Goal: Task Accomplishment & Management: Manage account settings

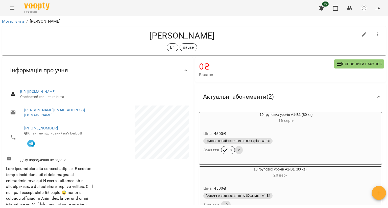
scroll to position [50, 0]
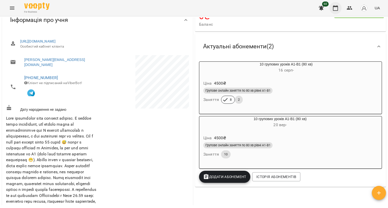
click at [337, 8] on icon "button" at bounding box center [335, 8] width 6 height 6
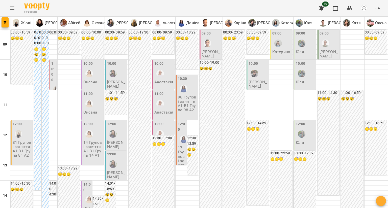
scroll to position [101, 0]
type input "**********"
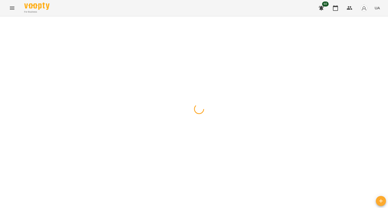
click at [171, 16] on div at bounding box center [194, 16] width 388 height 0
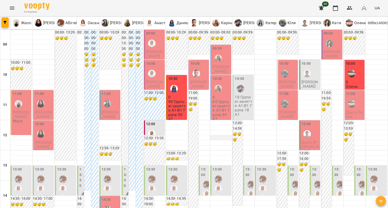
scroll to position [279, 0]
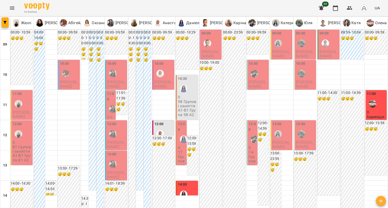
scroll to position [278, 0]
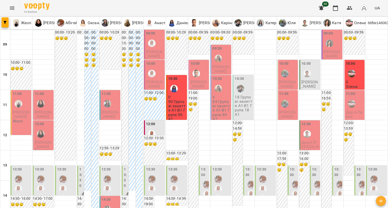
scroll to position [279, 0]
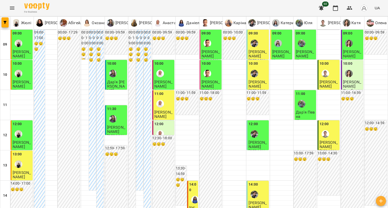
scroll to position [126, 0]
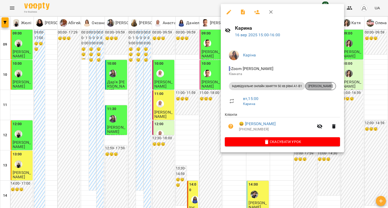
click at [319, 86] on span "[PERSON_NAME]" at bounding box center [320, 86] width 30 height 5
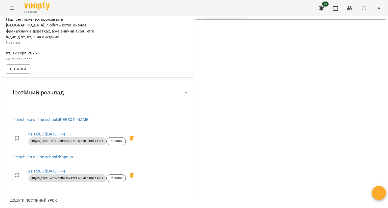
scroll to position [202, 0]
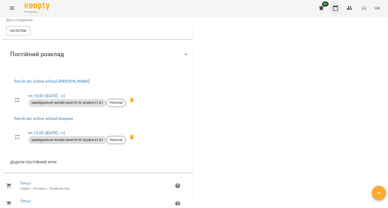
click at [331, 9] on button "button" at bounding box center [335, 8] width 12 height 12
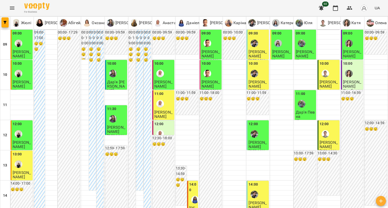
scroll to position [177, 0]
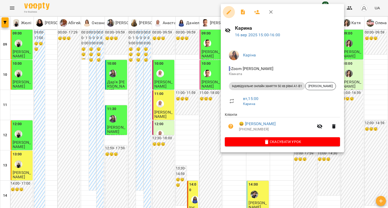
click at [227, 11] on icon "button" at bounding box center [229, 12] width 6 height 6
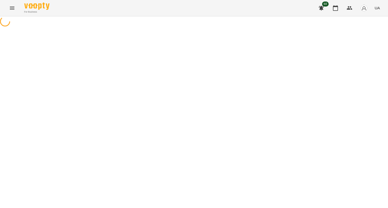
select select "**********"
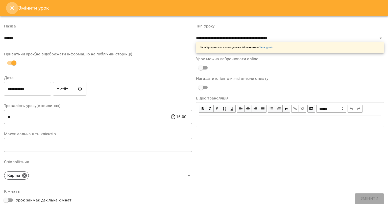
click at [12, 10] on icon "Close" at bounding box center [12, 8] width 6 height 6
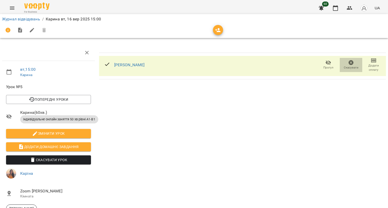
click at [343, 66] on span "Скасувати" at bounding box center [350, 68] width 15 height 4
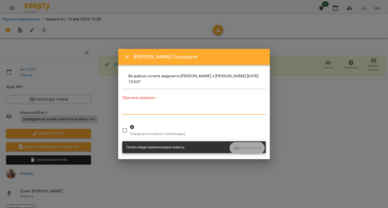
click at [140, 110] on textarea at bounding box center [193, 110] width 143 height 5
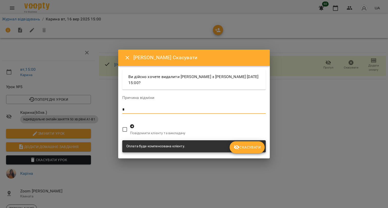
click at [251, 145] on span "Скасувати" at bounding box center [246, 148] width 27 height 6
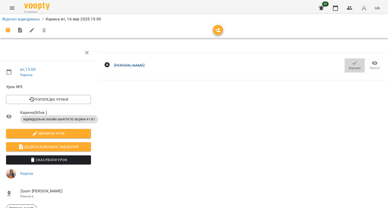
click at [347, 65] on span "Відвідав" at bounding box center [354, 65] width 14 height 10
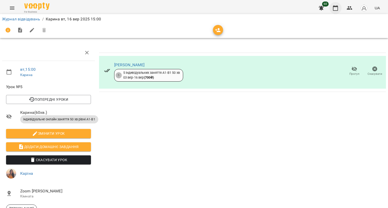
click at [331, 6] on button "button" at bounding box center [335, 8] width 12 height 12
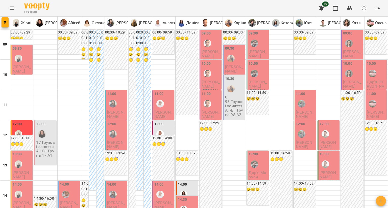
scroll to position [252, 0]
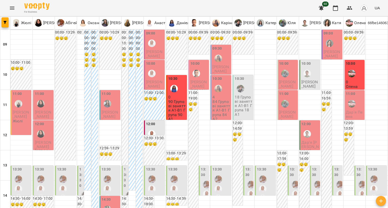
scroll to position [0, 0]
type input "**********"
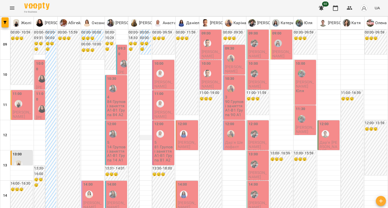
scroll to position [252, 0]
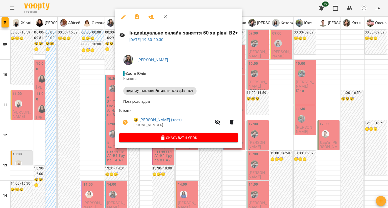
click at [97, 128] on div at bounding box center [194, 104] width 388 height 208
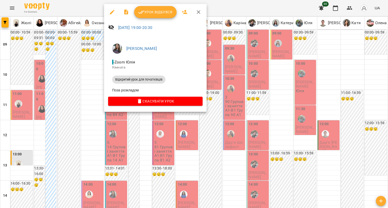
click at [97, 140] on div at bounding box center [194, 104] width 388 height 208
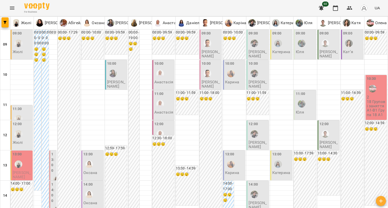
scroll to position [279, 0]
type input "**********"
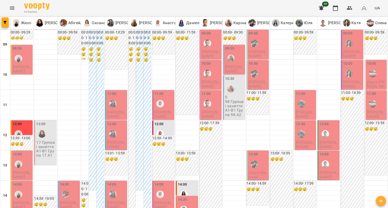
scroll to position [252, 0]
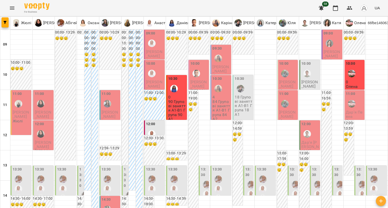
scroll to position [228, 0]
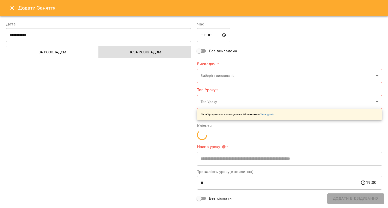
type input "**********"
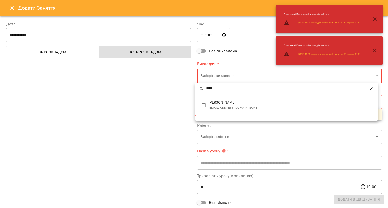
type input "****"
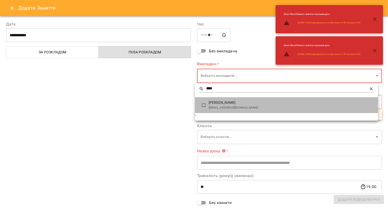
click at [208, 101] on li "Юлія juliahelen2505@gmail.com" at bounding box center [286, 105] width 183 height 16
type input "**********"
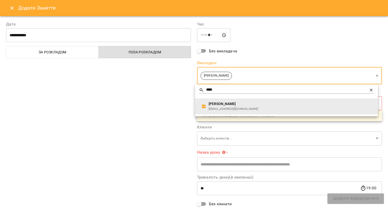
click at [180, 106] on div at bounding box center [194, 104] width 388 height 208
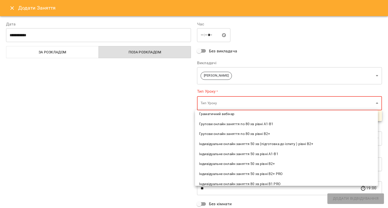
scroll to position [50, 0]
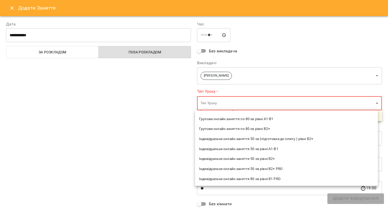
click at [240, 149] on span "Індивідуальне онлайн заняття 50 хв рівні А1-В1" at bounding box center [286, 149] width 175 height 5
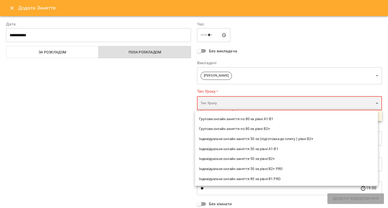
type input "**********"
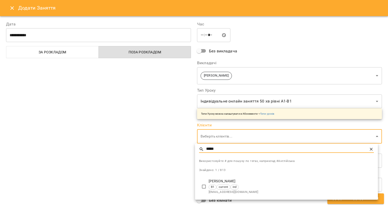
type input "*****"
type input "**********"
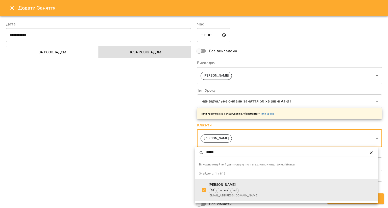
click at [183, 168] on div at bounding box center [194, 104] width 388 height 208
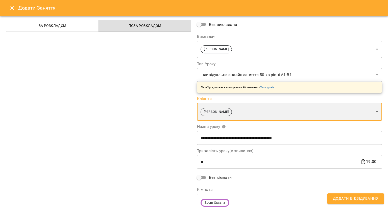
scroll to position [47, 0]
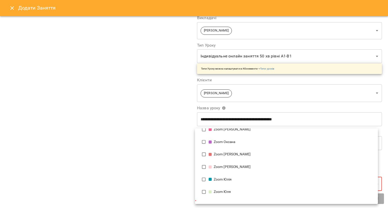
scroll to position [159, 0]
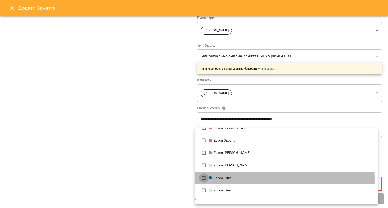
type input "**********"
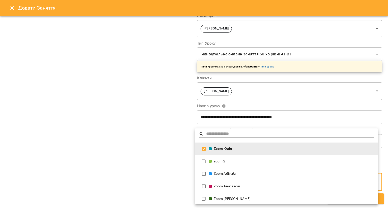
click at [180, 174] on div at bounding box center [194, 104] width 388 height 208
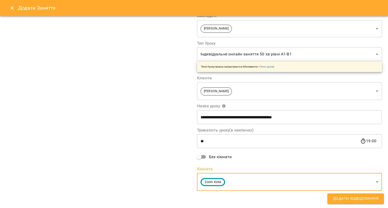
click at [360, 198] on span "Додати Відвідування" at bounding box center [355, 199] width 45 height 7
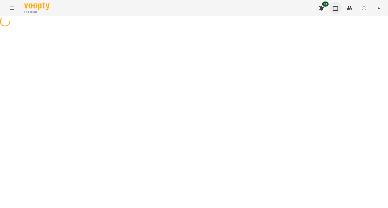
click at [338, 9] on icon "button" at bounding box center [335, 8] width 6 height 6
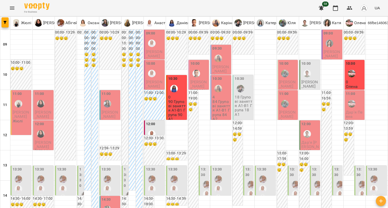
scroll to position [252, 0]
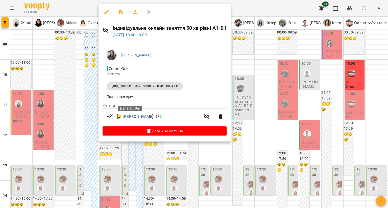
click at [128, 116] on link "😀 Ілля Кіпот" at bounding box center [135, 117] width 37 height 6
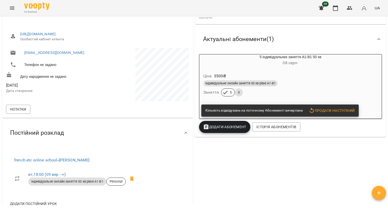
scroll to position [101, 0]
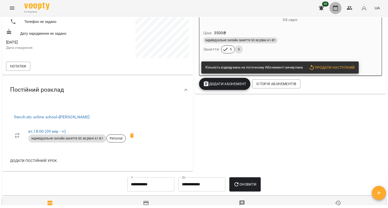
click at [335, 8] on icon "button" at bounding box center [335, 8] width 6 height 6
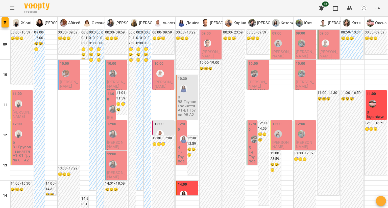
scroll to position [227, 0]
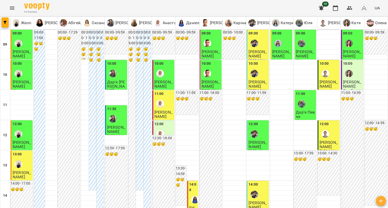
scroll to position [202, 0]
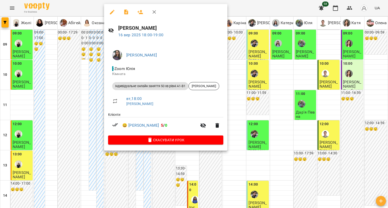
click at [100, 93] on div at bounding box center [194, 104] width 388 height 208
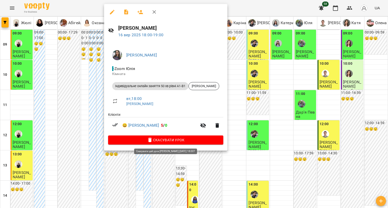
click at [139, 137] on button "Скасувати Урок" at bounding box center [165, 140] width 115 height 9
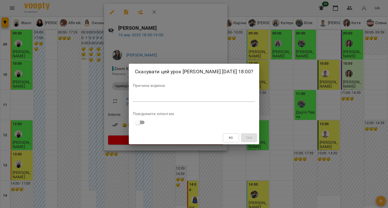
click at [141, 100] on textarea at bounding box center [194, 97] width 122 height 5
click at [106, 69] on div "Скасувати цей урок Юлія 16 вер 2025 18:00? Причина відміни * Повідомити клієнта…" at bounding box center [194, 104] width 388 height 208
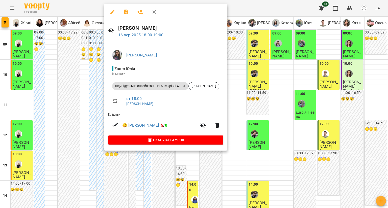
click at [110, 13] on icon "button" at bounding box center [112, 12] width 5 height 5
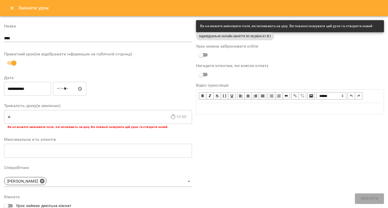
click at [9, 10] on button "Close" at bounding box center [12, 8] width 12 height 12
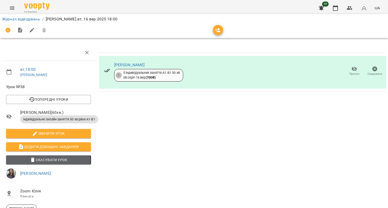
click at [37, 162] on span "Скасувати Урок" at bounding box center [48, 160] width 77 height 6
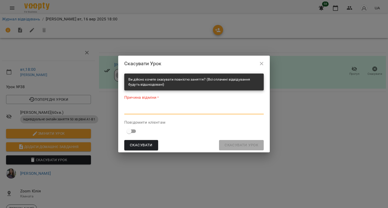
click at [136, 110] on textarea at bounding box center [193, 110] width 139 height 5
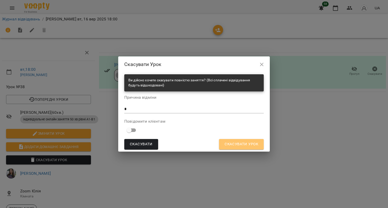
click at [230, 144] on span "Скасувати Урок" at bounding box center [241, 144] width 34 height 7
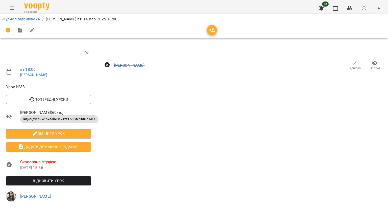
click at [61, 177] on button "Відновити урок" at bounding box center [48, 181] width 85 height 9
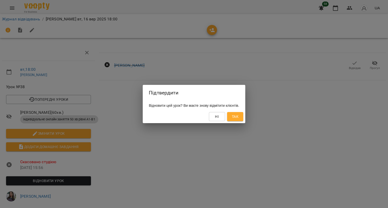
click at [243, 115] on button "Так" at bounding box center [235, 116] width 16 height 9
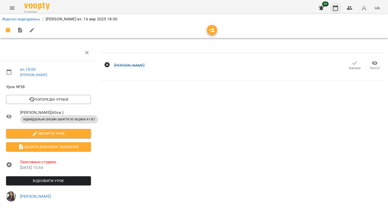
click at [331, 8] on button "button" at bounding box center [335, 8] width 12 height 12
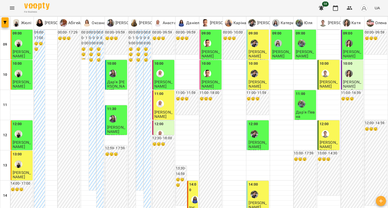
scroll to position [227, 0]
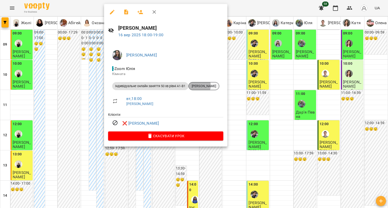
click at [195, 86] on span "[PERSON_NAME]" at bounding box center [204, 86] width 30 height 5
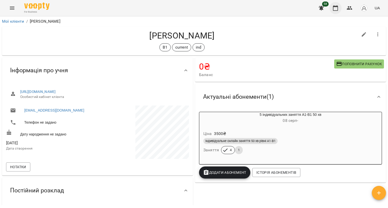
click at [337, 8] on icon "button" at bounding box center [335, 8] width 6 height 6
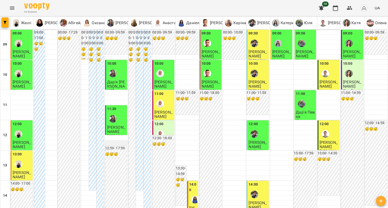
scroll to position [227, 0]
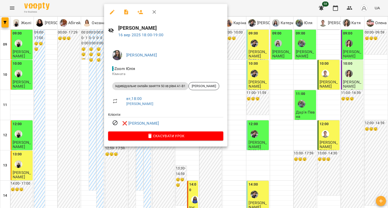
click at [86, 88] on div at bounding box center [194, 104] width 388 height 208
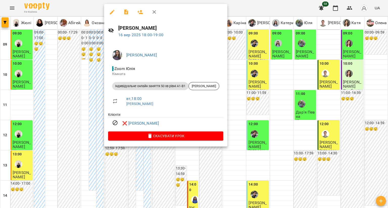
click at [109, 12] on icon "button" at bounding box center [112, 12] width 6 height 6
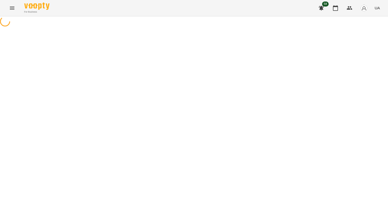
select select "**********"
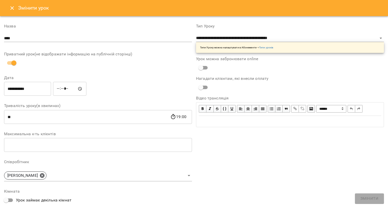
click at [12, 9] on icon "Close" at bounding box center [12, 8] width 6 height 6
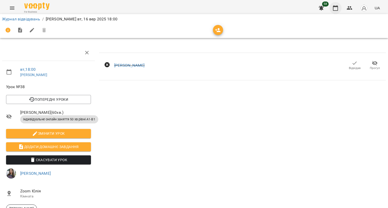
click at [337, 9] on icon "button" at bounding box center [335, 8] width 6 height 6
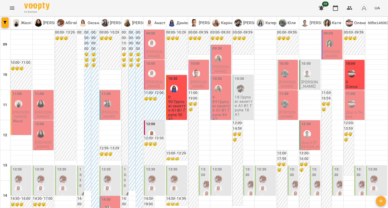
scroll to position [227, 0]
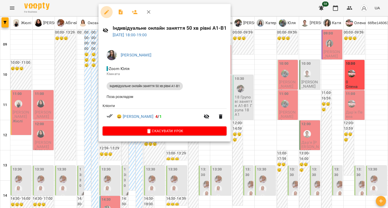
click at [106, 14] on icon "button" at bounding box center [106, 12] width 6 height 6
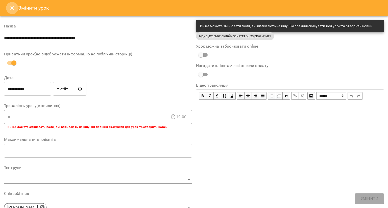
click at [11, 12] on button "Close" at bounding box center [12, 8] width 12 height 12
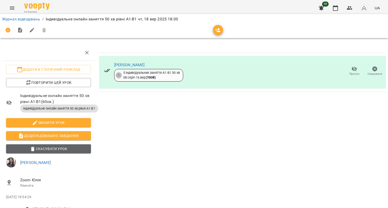
click at [74, 151] on span "Скасувати Урок" at bounding box center [48, 149] width 77 height 6
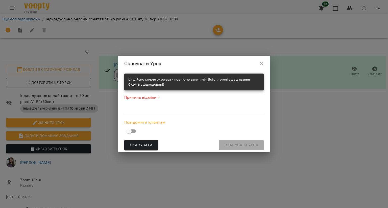
click at [145, 101] on div "Причина відміни * *" at bounding box center [193, 106] width 139 height 22
click at [170, 112] on textarea at bounding box center [193, 110] width 139 height 5
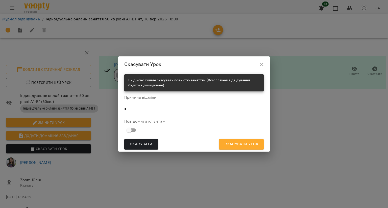
click at [232, 144] on span "Скасувати Урок" at bounding box center [241, 144] width 34 height 7
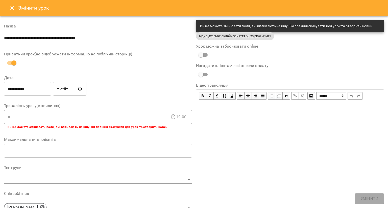
click at [12, 10] on icon "Close" at bounding box center [12, 8] width 6 height 6
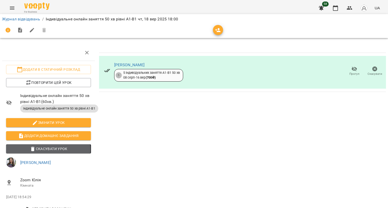
click at [48, 149] on span "Скасувати Урок" at bounding box center [48, 149] width 77 height 6
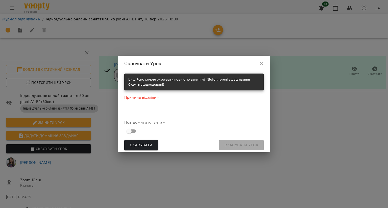
click at [137, 112] on textarea at bounding box center [193, 110] width 139 height 5
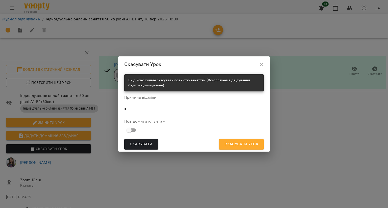
click at [235, 143] on span "Скасувати Урок" at bounding box center [241, 144] width 34 height 7
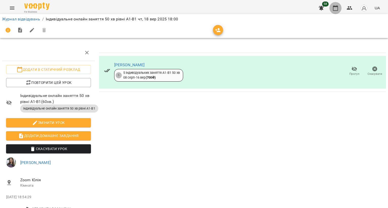
click at [333, 8] on icon "button" at bounding box center [335, 8] width 6 height 6
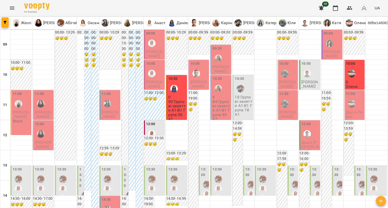
scroll to position [227, 0]
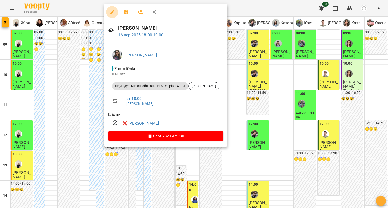
click at [108, 11] on button "button" at bounding box center [112, 12] width 12 height 12
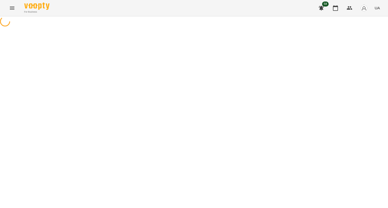
select select "**********"
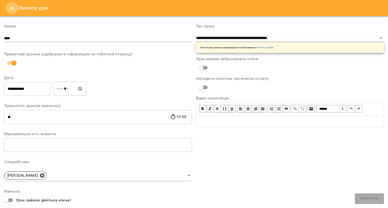
click at [10, 8] on icon "Close" at bounding box center [12, 8] width 6 height 6
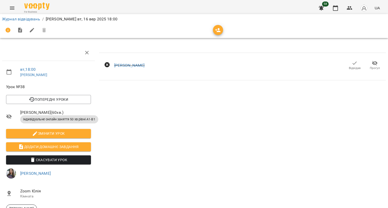
click at [351, 64] on icon "button" at bounding box center [354, 63] width 6 height 6
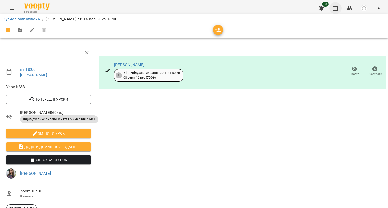
click at [338, 8] on icon "button" at bounding box center [335, 8] width 6 height 6
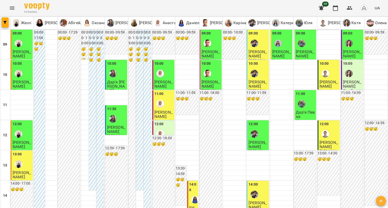
scroll to position [227, 0]
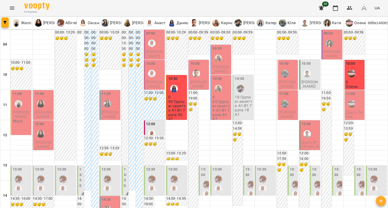
scroll to position [252, 0]
click at [351, 8] on icon "button" at bounding box center [349, 8] width 6 height 6
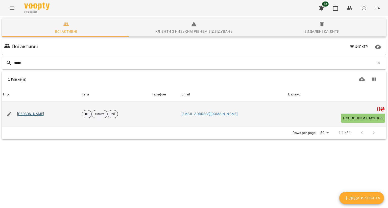
type input "*****"
click at [26, 116] on link "[PERSON_NAME]" at bounding box center [30, 114] width 27 height 5
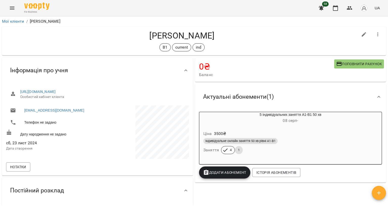
scroll to position [101, 0]
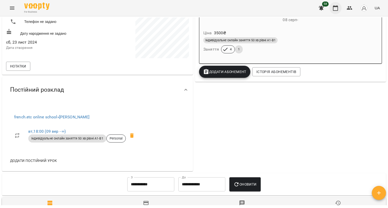
click at [336, 7] on icon "button" at bounding box center [335, 8] width 5 height 6
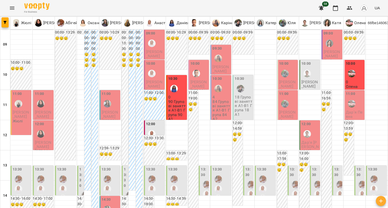
scroll to position [227, 0]
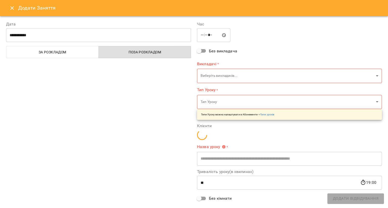
type input "**********"
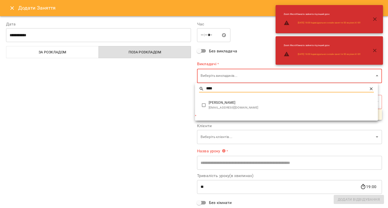
type input "****"
type input "**********"
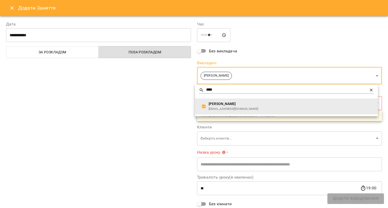
click at [169, 103] on div at bounding box center [194, 104] width 388 height 208
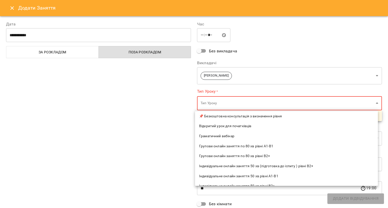
scroll to position [50, 0]
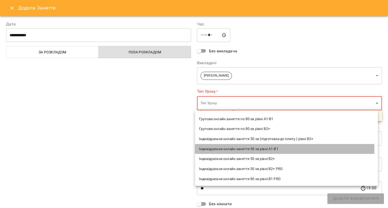
click at [235, 149] on span "Індивідуальне онлайн заняття 50 хв рівні А1-В1" at bounding box center [286, 149] width 175 height 5
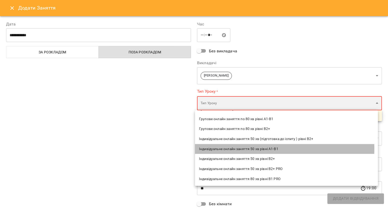
type input "**********"
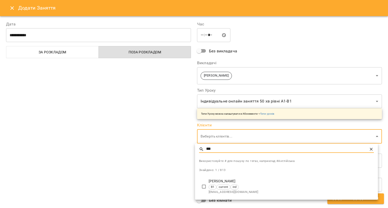
type input "***"
type input "**********"
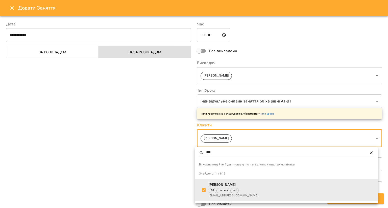
click at [189, 177] on div at bounding box center [194, 104] width 388 height 208
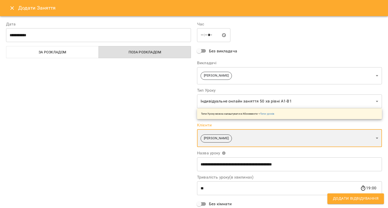
scroll to position [47, 0]
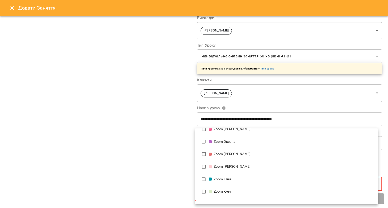
scroll to position [159, 0]
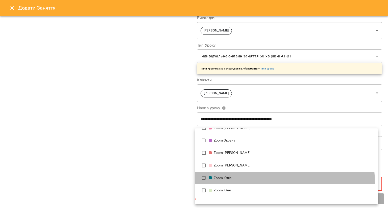
click at [225, 183] on li "Zoom Юлія" at bounding box center [286, 178] width 183 height 13
type input "**********"
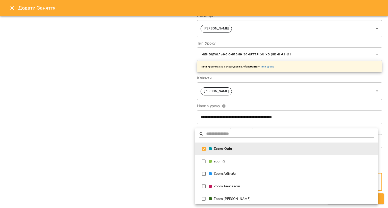
click at [153, 167] on div at bounding box center [194, 104] width 388 height 208
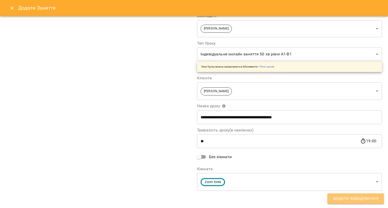
click at [341, 197] on span "Додати Відвідування" at bounding box center [355, 199] width 45 height 7
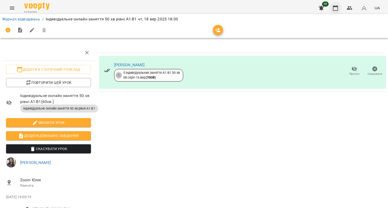
click at [331, 8] on button "button" at bounding box center [335, 8] width 12 height 12
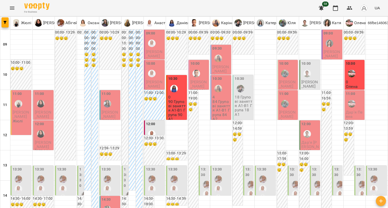
scroll to position [177, 0]
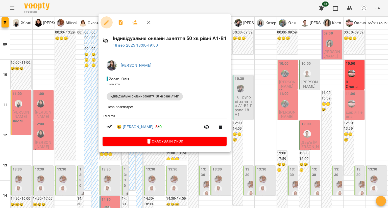
click at [106, 23] on icon "button" at bounding box center [106, 22] width 5 height 5
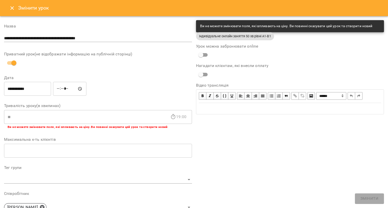
click at [10, 13] on div "Змінити урок" at bounding box center [194, 8] width 388 height 16
drag, startPoint x: 11, startPoint y: 8, endPoint x: 16, endPoint y: 16, distance: 9.3
click at [11, 7] on icon "Close" at bounding box center [12, 8] width 6 height 6
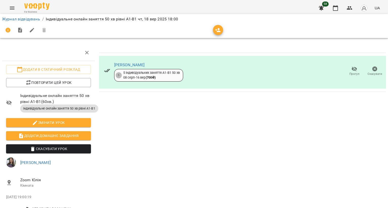
click at [47, 148] on span "Скасувати Урок" at bounding box center [48, 149] width 77 height 6
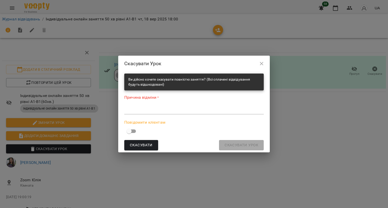
click at [142, 102] on div "Причина відміни * *" at bounding box center [193, 106] width 139 height 22
click at [155, 113] on div "*" at bounding box center [193, 110] width 139 height 8
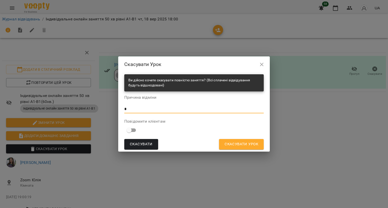
click at [225, 147] on span "Скасувати Урок" at bounding box center [241, 144] width 34 height 7
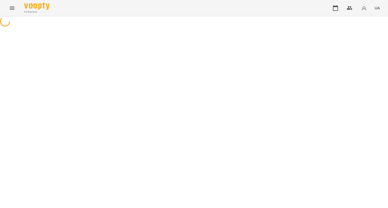
select select "**********"
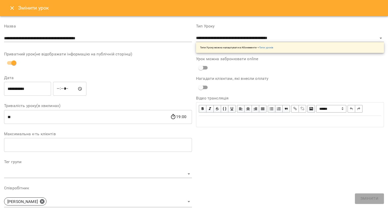
click at [11, 4] on button "Close" at bounding box center [12, 8] width 12 height 12
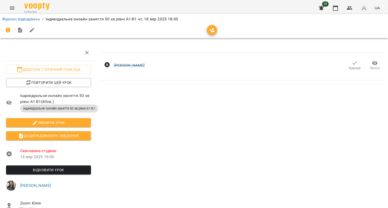
click at [30, 174] on button "Відновити урок" at bounding box center [48, 170] width 85 height 9
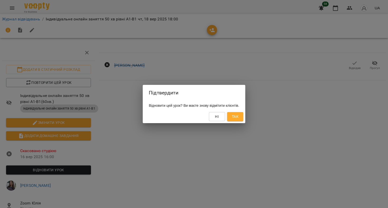
click at [238, 115] on span "Так" at bounding box center [235, 117] width 7 height 6
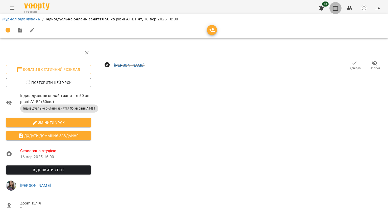
click at [333, 8] on icon "button" at bounding box center [335, 8] width 6 height 6
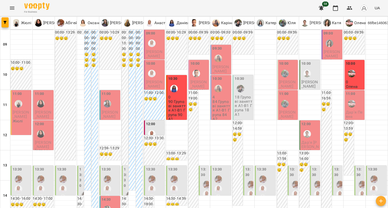
scroll to position [202, 0]
